Goal: Task Accomplishment & Management: Complete application form

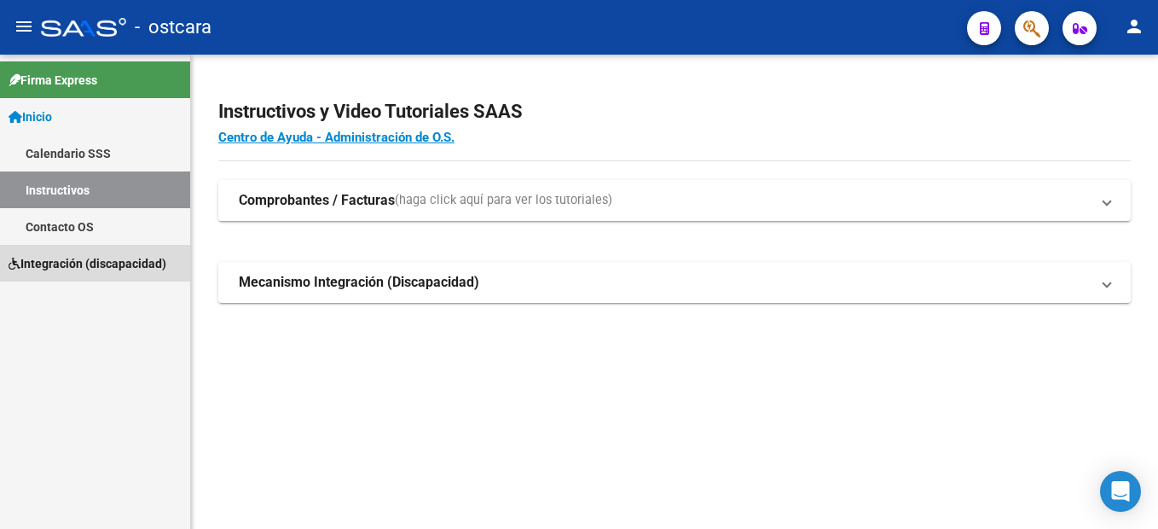
click at [59, 260] on span "Integración (discapacidad)" at bounding box center [88, 263] width 158 height 19
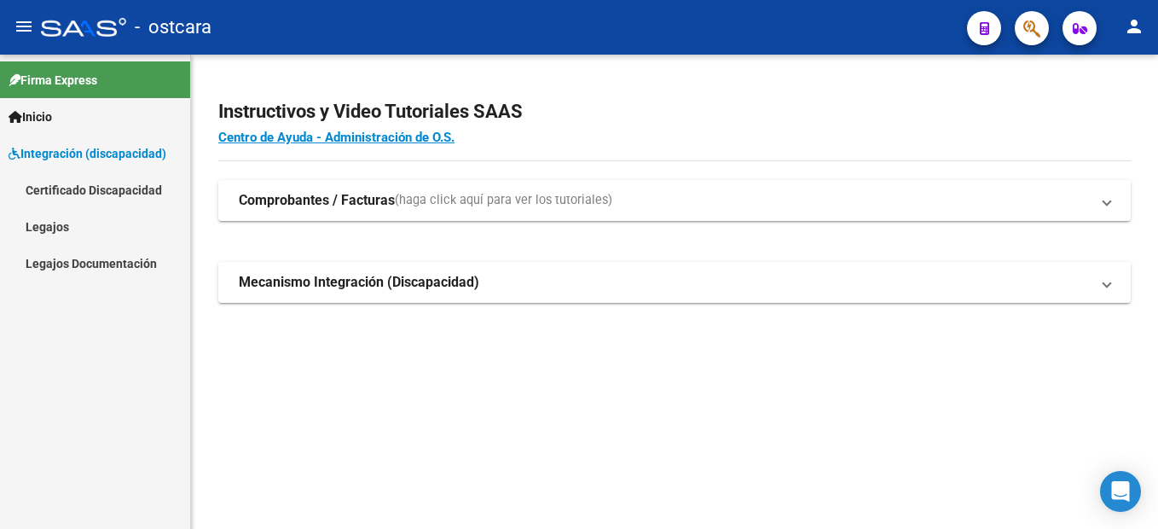
click at [78, 220] on link "Legajos" at bounding box center [95, 226] width 190 height 37
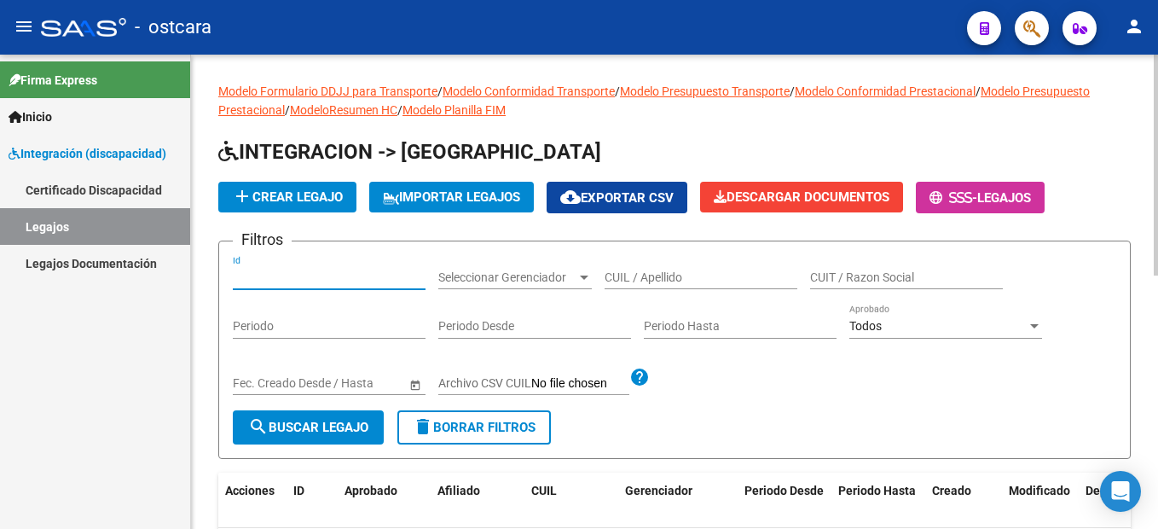
click at [326, 281] on input "Id" at bounding box center [329, 277] width 193 height 14
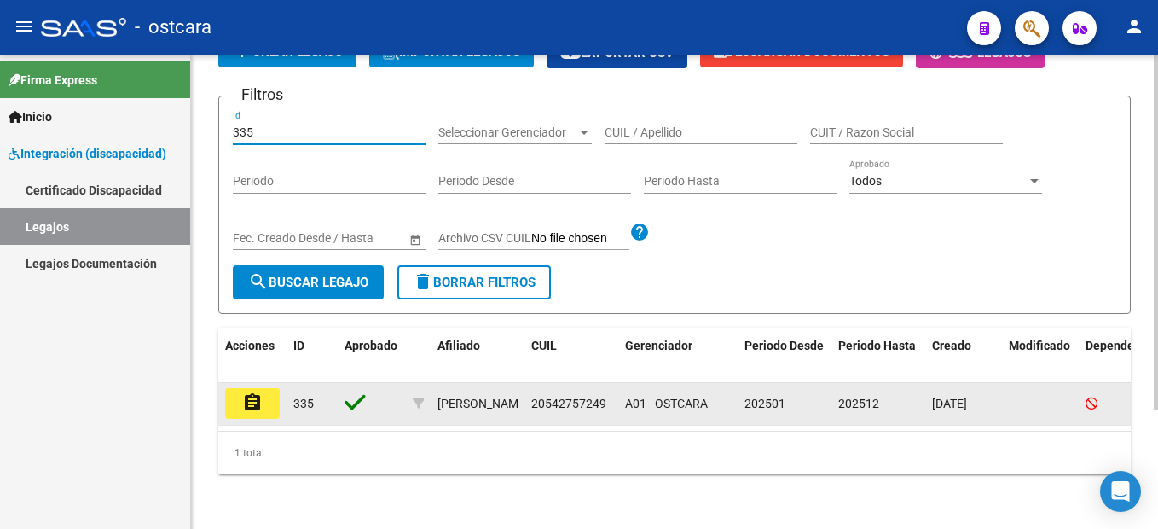
type input "335"
click at [278, 388] on button "assignment" at bounding box center [252, 403] width 55 height 31
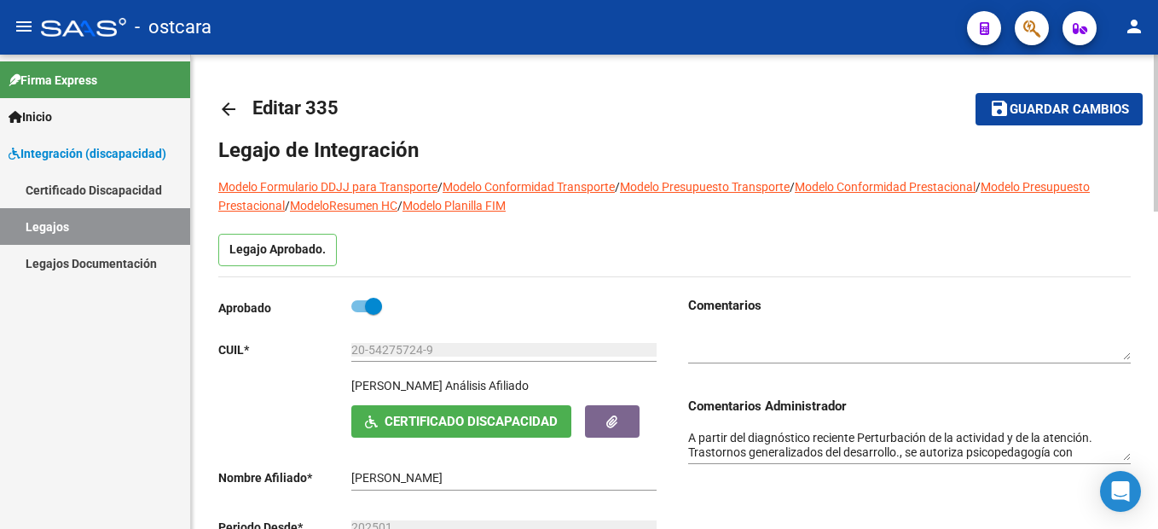
click at [804, 356] on textarea at bounding box center [909, 344] width 443 height 32
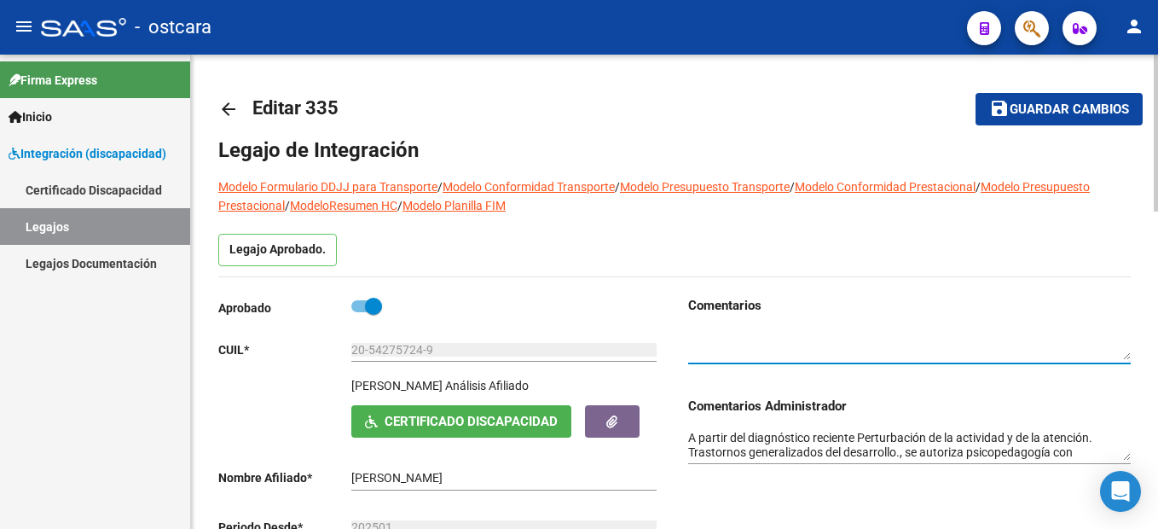
type textarea "s"
paste textarea "por favor enviar informes de evaluación de mitad de año de ambas disciplinas."
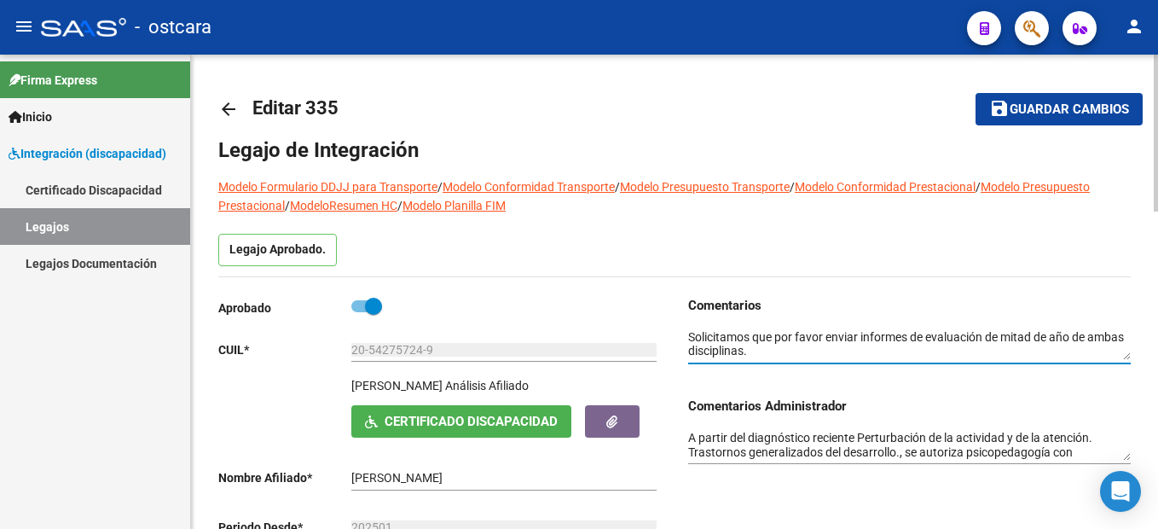
click at [822, 348] on textarea at bounding box center [909, 344] width 443 height 32
paste textarea "Avanzamos con el AT y se reevaluará a la luz de lo que informan los profesional…"
type textarea "Solicitamos que por favor enviar informes de evaluación de mitad de año de amba…"
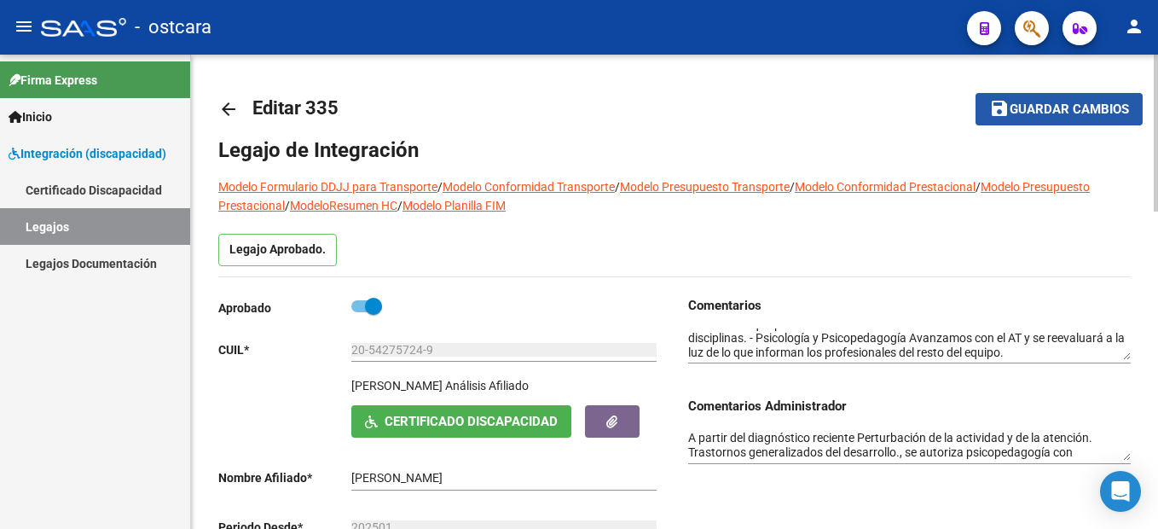
click at [1058, 108] on span "Guardar cambios" at bounding box center [1069, 109] width 119 height 15
